Goal: Communication & Community: Answer question/provide support

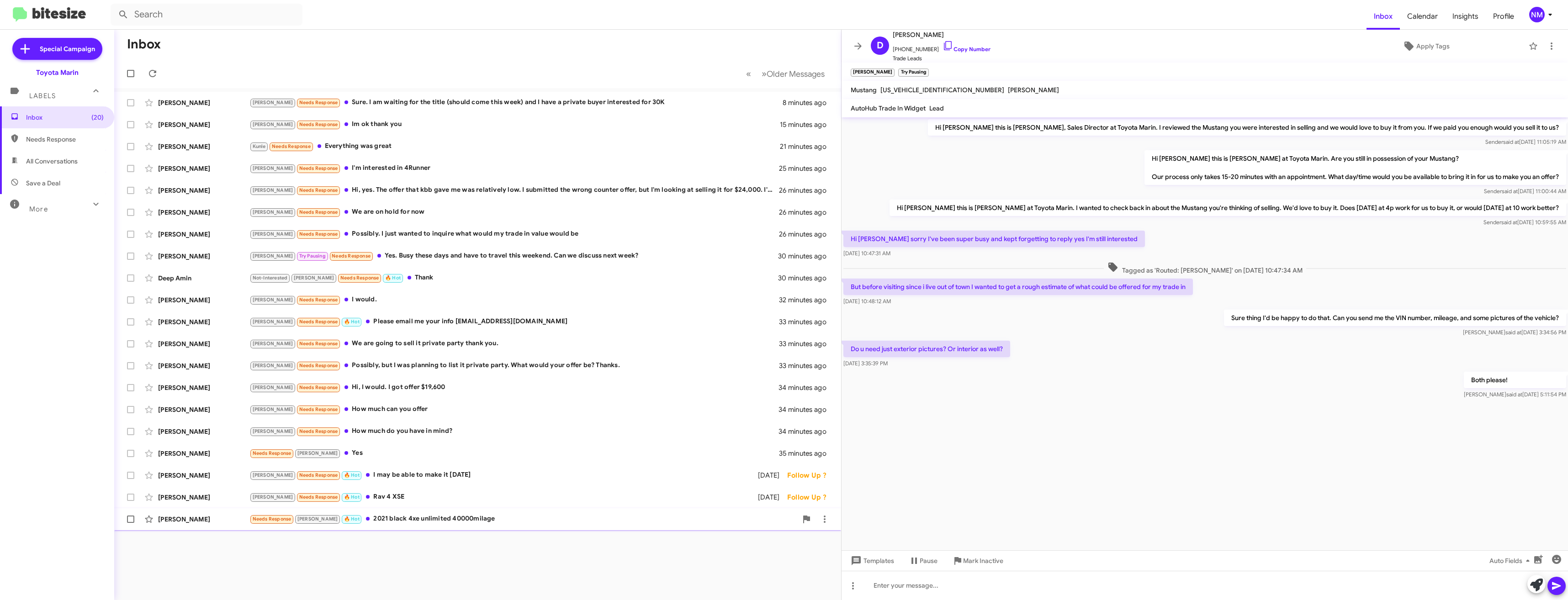
click at [420, 518] on div "Needs Response Alex 🔥 Hot 2021 black 4xe unlimited 40000milage" at bounding box center [523, 519] width 548 height 10
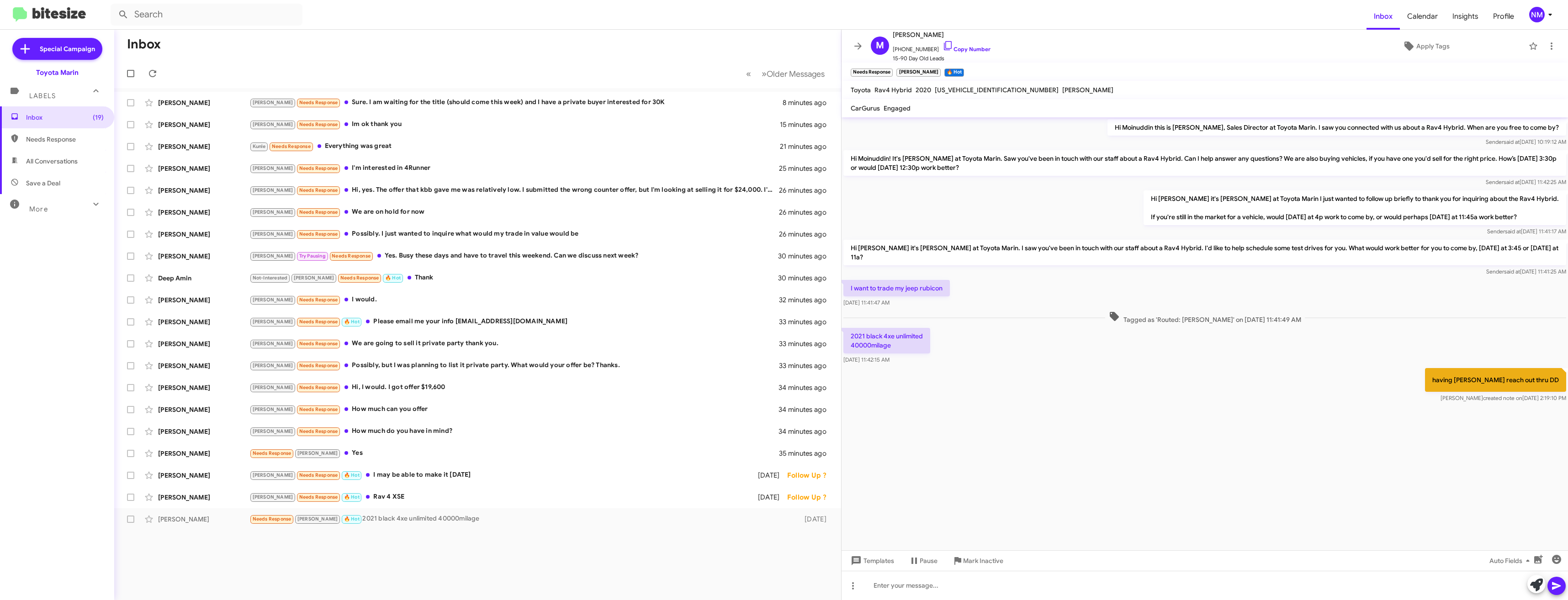
click at [1221, 465] on cdk-virtual-scroll-viewport "Hi Moinuddin this is Nathan Myler, Sales Director at Toyota Marin. I saw you co…" at bounding box center [1204, 333] width 726 height 433
click at [369, 499] on div "Alex Needs Response 🔥 Hot Rav 4 XSE" at bounding box center [523, 497] width 548 height 10
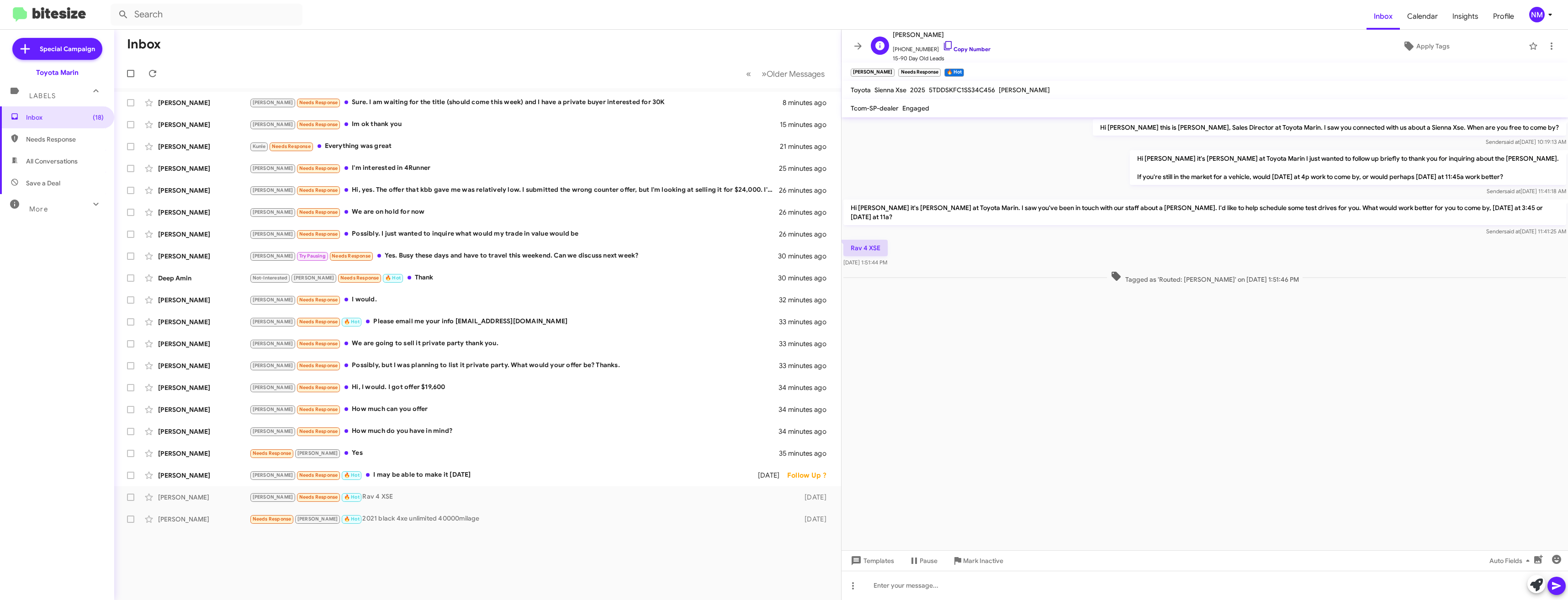
click at [954, 46] on link "Copy Number" at bounding box center [966, 49] width 48 height 7
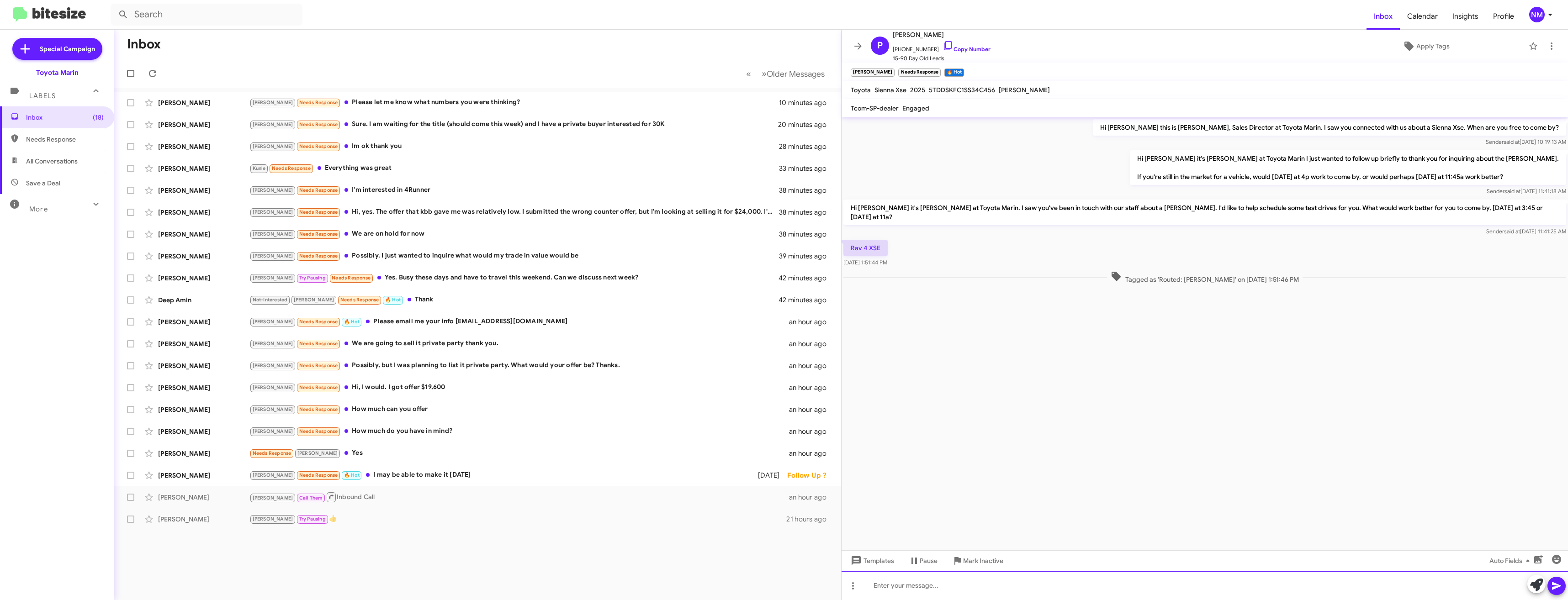
click at [895, 587] on div at bounding box center [1204, 585] width 726 height 29
click at [985, 578] on div at bounding box center [1204, 585] width 726 height 29
click at [437, 473] on div "Joel Needs Response 🔥 Hot I may be able to make it tomorrow" at bounding box center [523, 475] width 548 height 10
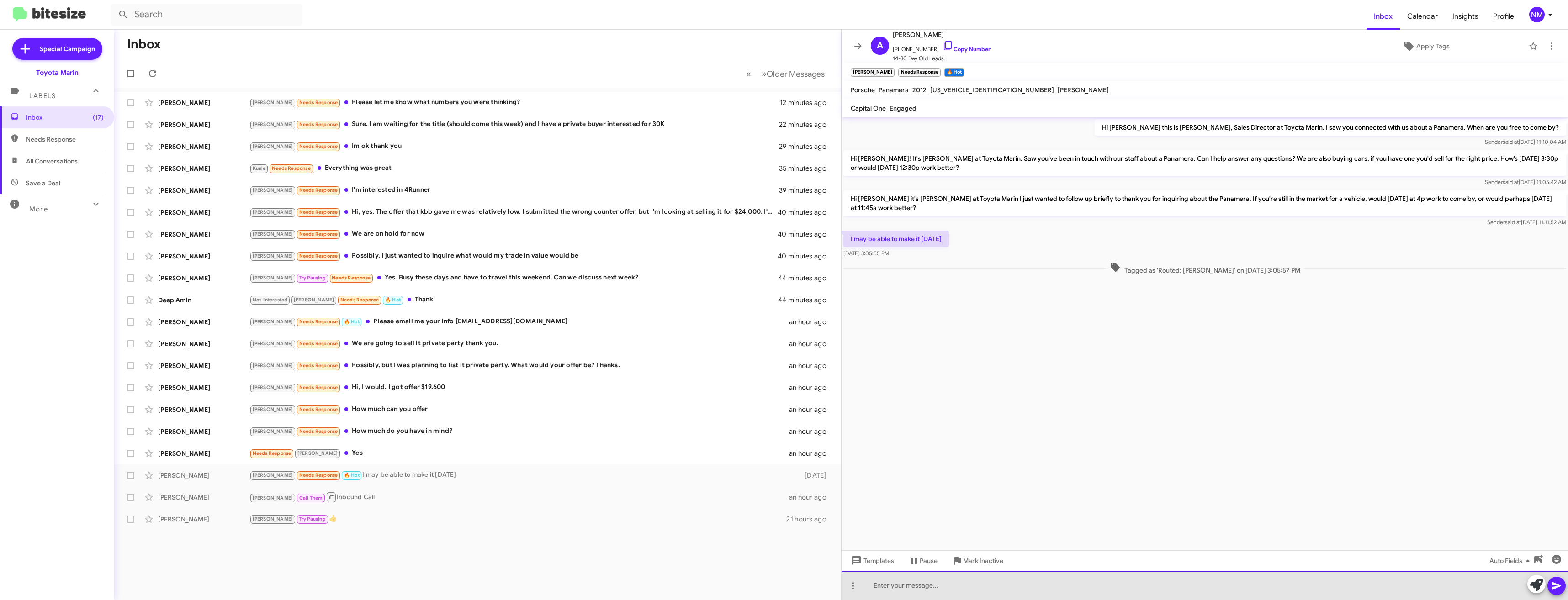
click at [1017, 583] on div at bounding box center [1204, 585] width 726 height 29
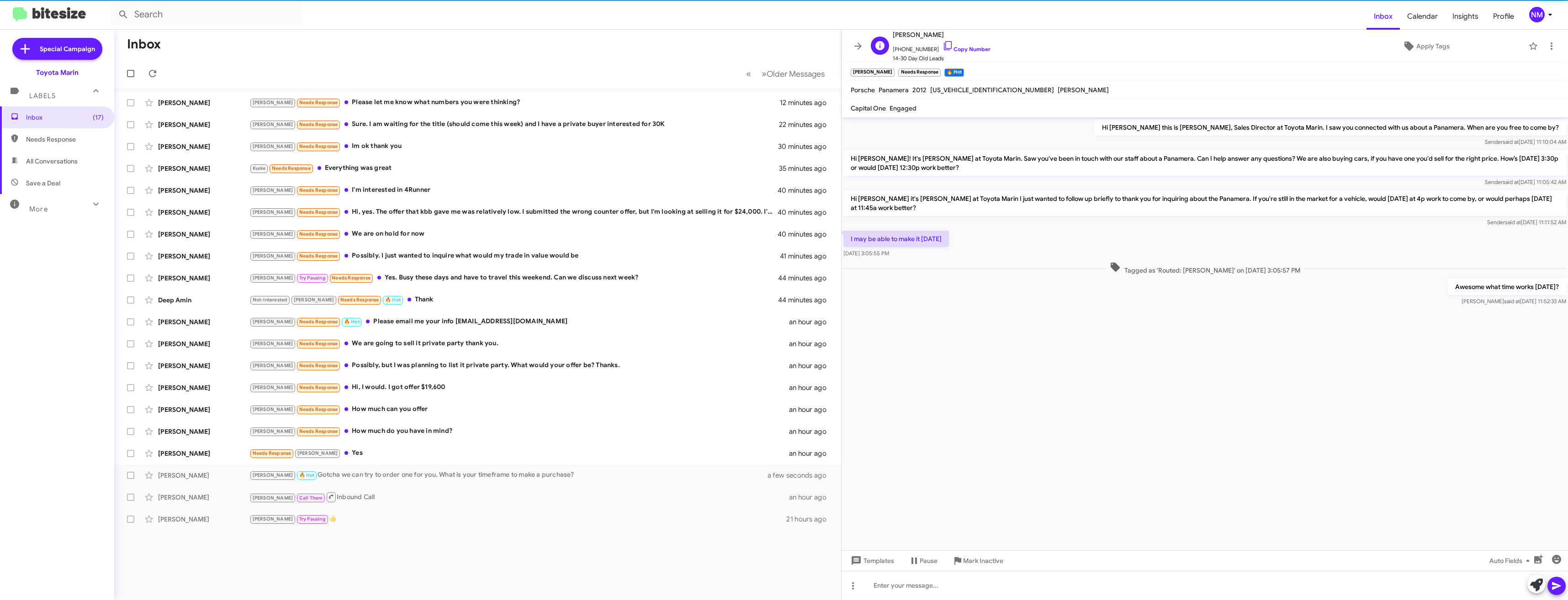
click at [950, 45] on span "+12092989061 Copy Number" at bounding box center [941, 47] width 98 height 14
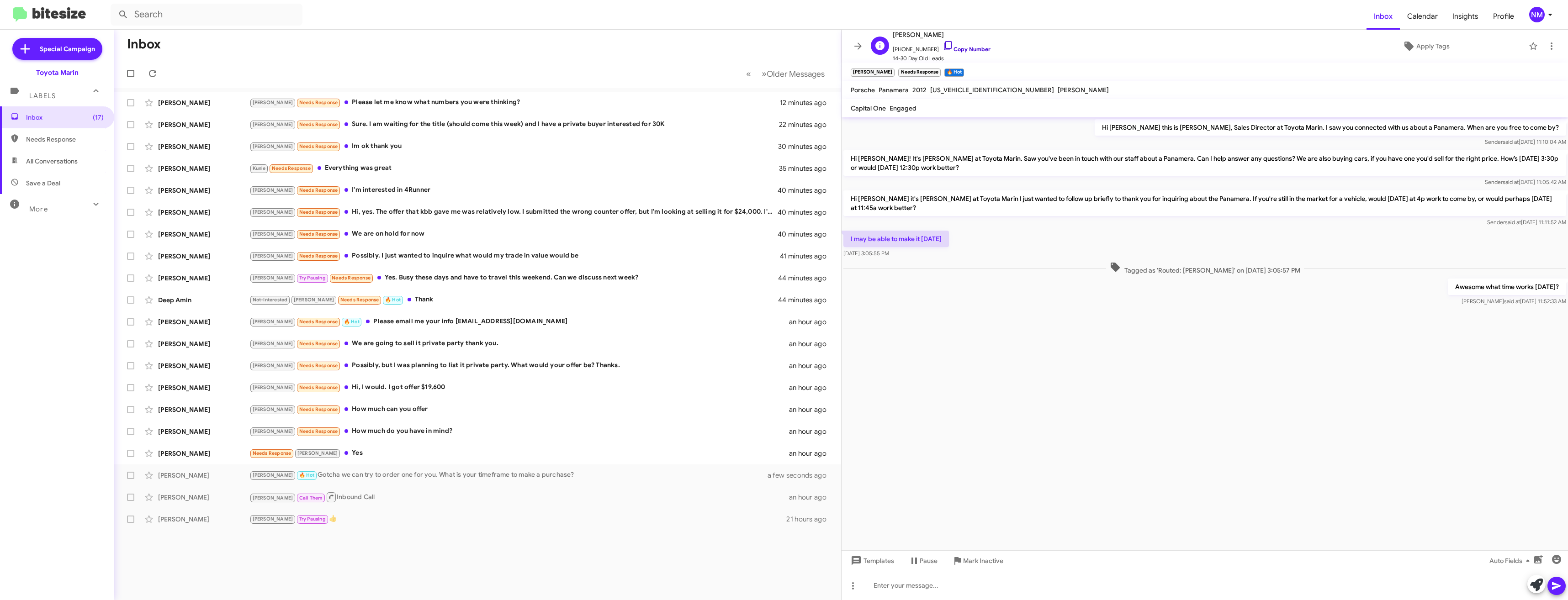
click at [942, 47] on icon at bounding box center [947, 45] width 11 height 11
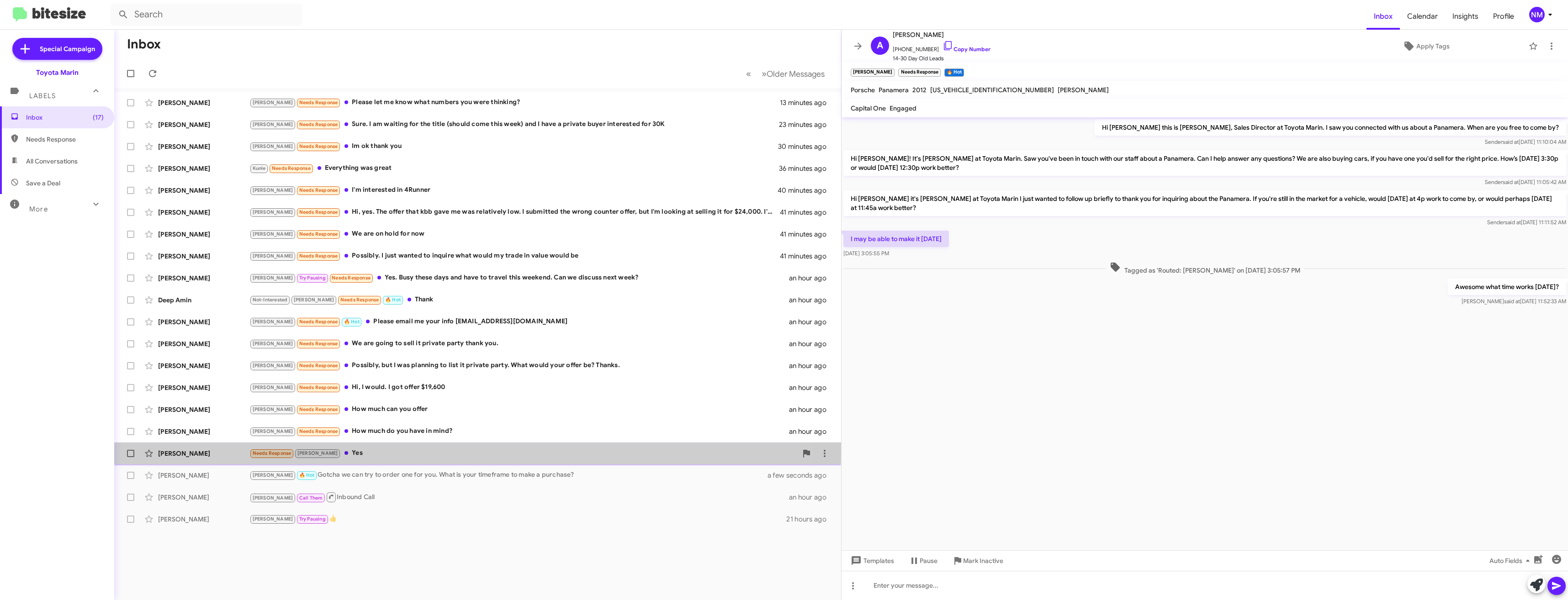
click at [363, 451] on div "Needs Response Tony Yes" at bounding box center [523, 453] width 548 height 10
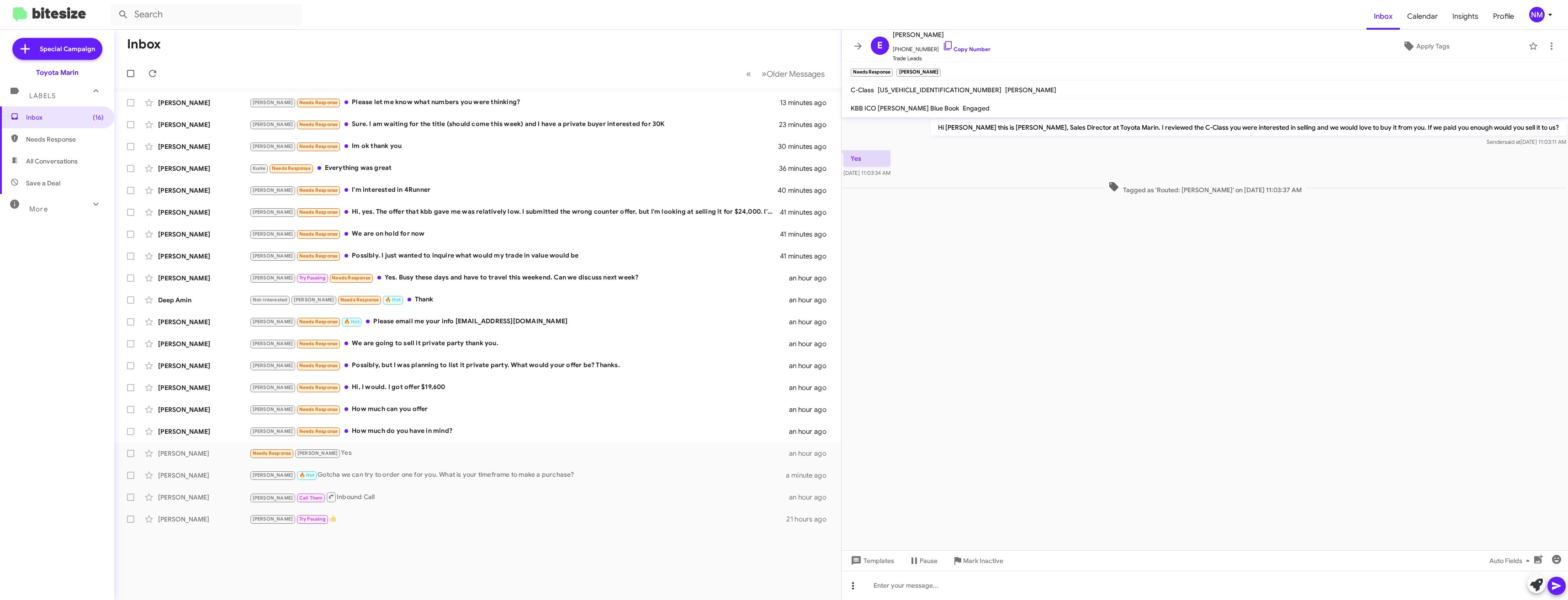
click at [853, 589] on icon at bounding box center [853, 586] width 2 height 8
click at [879, 570] on button "note" at bounding box center [872, 562] width 57 height 22
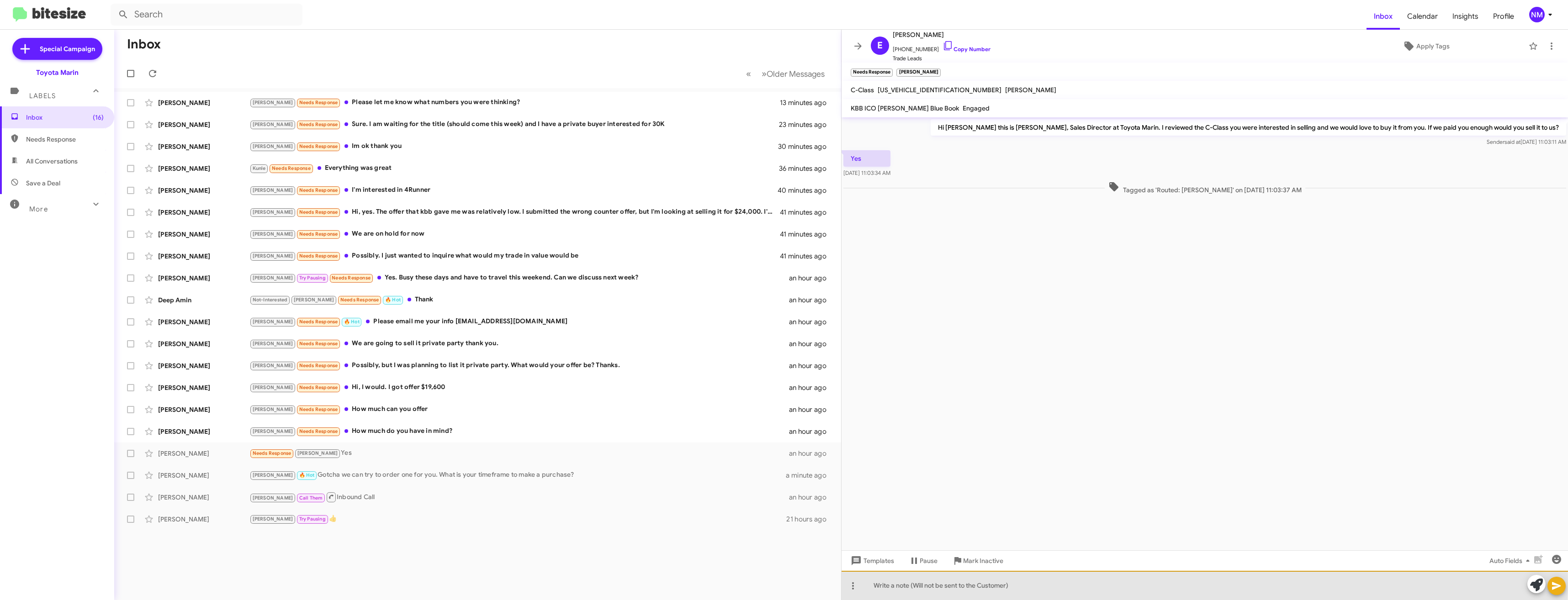
click at [893, 582] on div at bounding box center [1204, 585] width 726 height 29
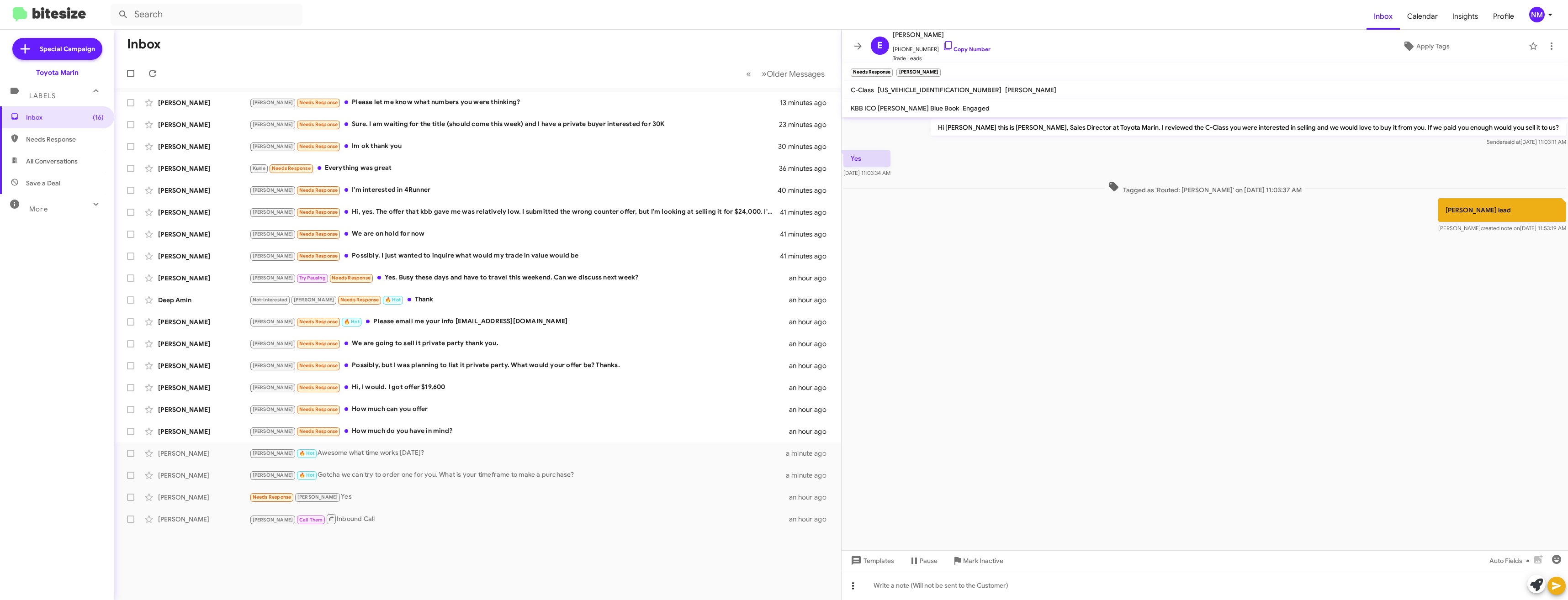
click at [857, 584] on icon at bounding box center [852, 586] width 11 height 11
click at [875, 542] on button "reply" at bounding box center [872, 540] width 57 height 22
click at [958, 47] on link "Copy Number" at bounding box center [966, 49] width 48 height 7
click at [353, 431] on div "Tony Needs Response How much do you have in mind?" at bounding box center [523, 431] width 548 height 10
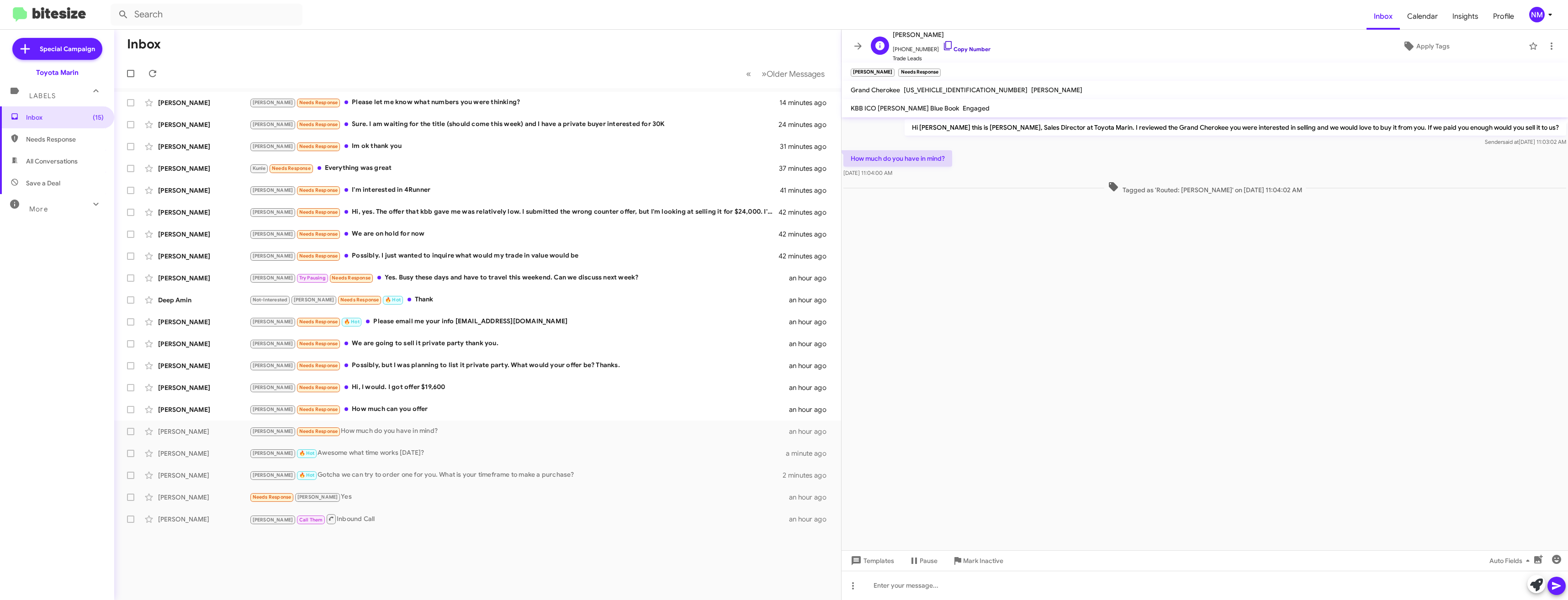
click at [959, 48] on link "Copy Number" at bounding box center [966, 49] width 48 height 7
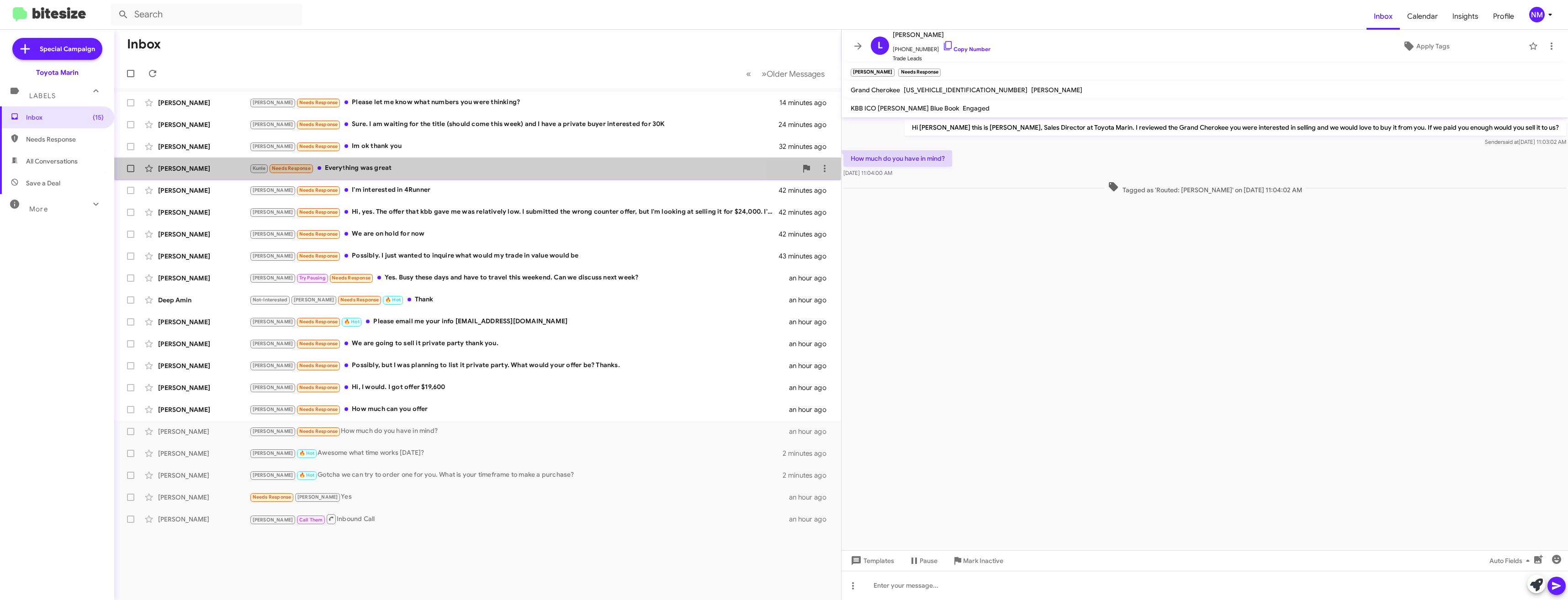
click at [339, 167] on div "Kunle Needs Response Everything was great" at bounding box center [523, 168] width 548 height 10
